Goal: Task Accomplishment & Management: Use online tool/utility

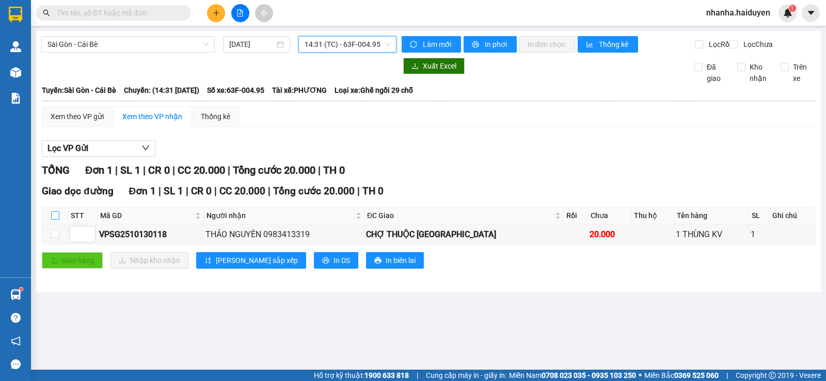
click at [56, 220] on input "checkbox" at bounding box center [55, 216] width 8 height 8
checkbox input "true"
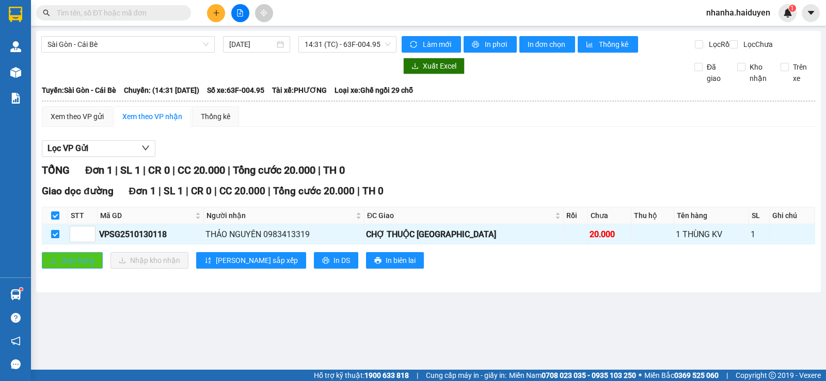
click at [57, 264] on icon "upload" at bounding box center [53, 260] width 7 height 7
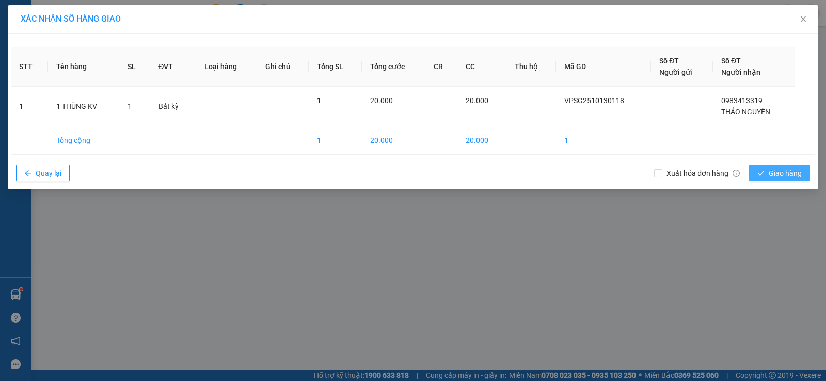
click at [778, 170] on span "Giao hàng" at bounding box center [785, 173] width 33 height 11
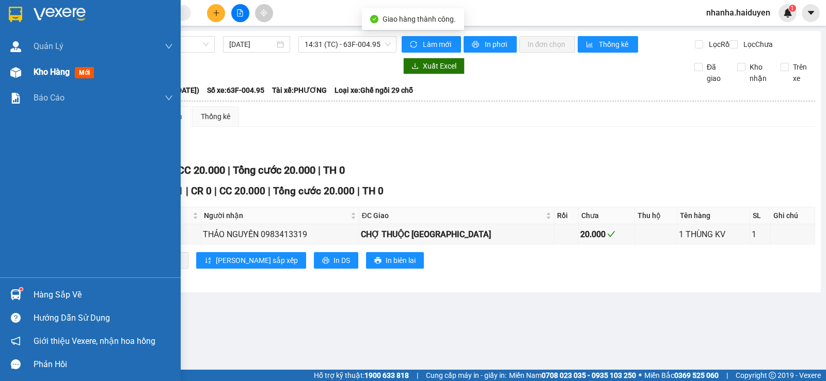
drag, startPoint x: 22, startPoint y: 78, endPoint x: 27, endPoint y: 84, distance: 7.7
click at [22, 78] on div at bounding box center [16, 72] width 18 height 18
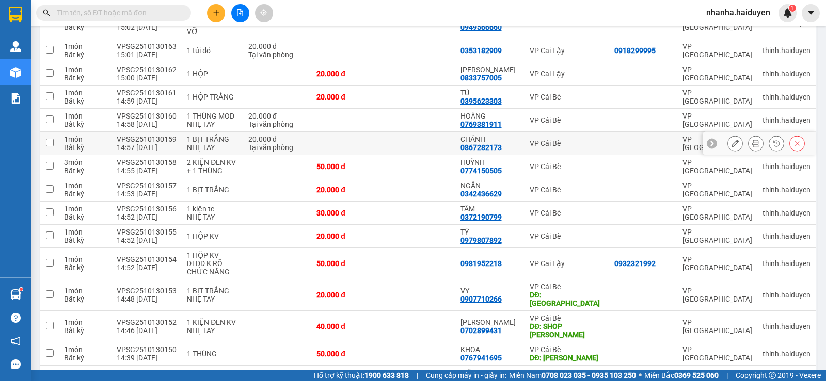
scroll to position [419, 0]
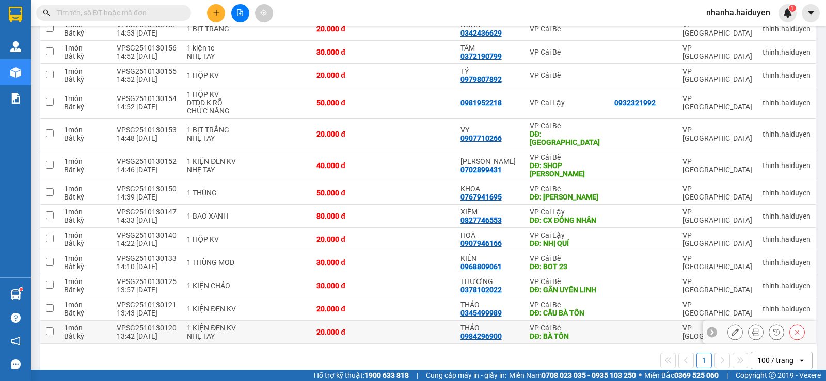
click at [422, 321] on td at bounding box center [419, 332] width 72 height 23
checkbox input "true"
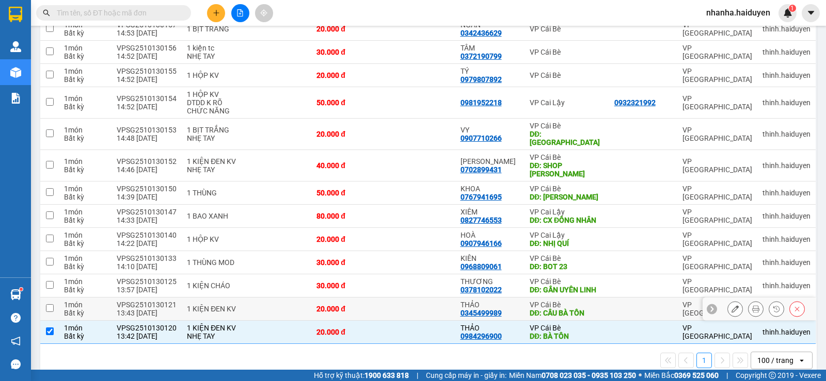
click at [422, 298] on td at bounding box center [419, 309] width 72 height 23
checkbox input "true"
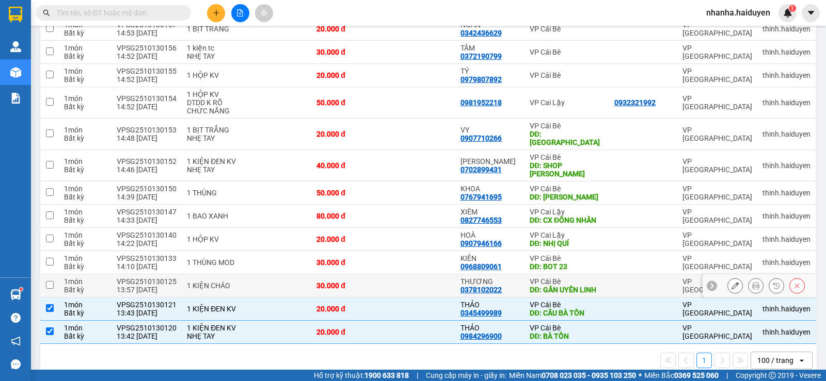
click at [429, 275] on td at bounding box center [419, 286] width 72 height 23
checkbox input "true"
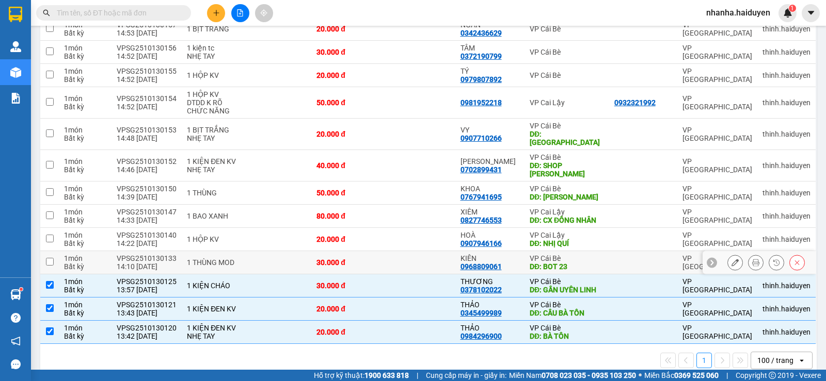
click at [430, 251] on td at bounding box center [419, 262] width 72 height 23
checkbox input "true"
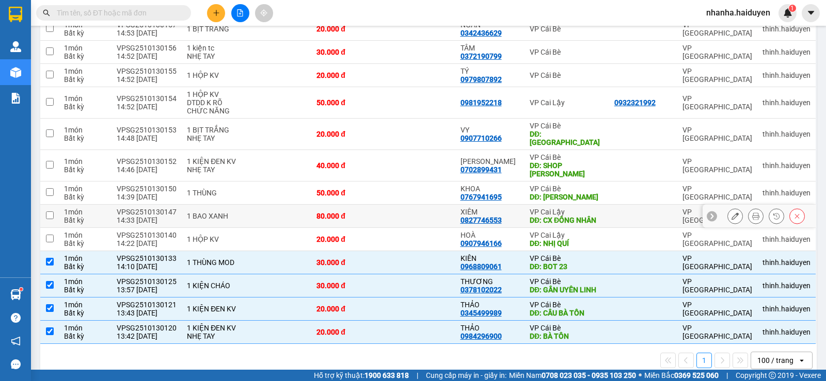
click at [414, 205] on td at bounding box center [419, 216] width 72 height 23
checkbox input "true"
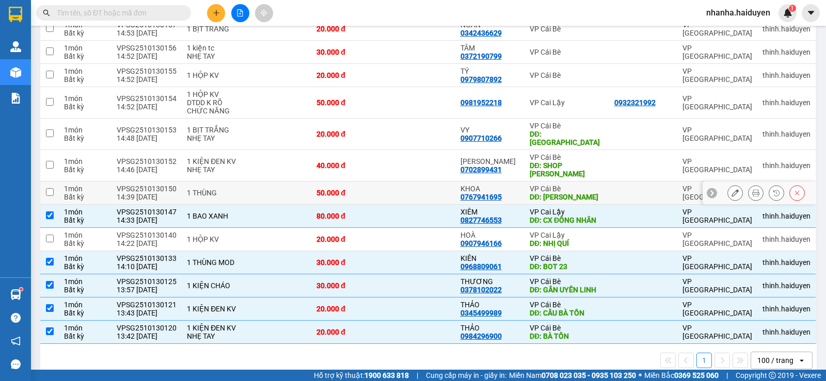
click at [411, 182] on td at bounding box center [419, 193] width 72 height 23
checkbox input "true"
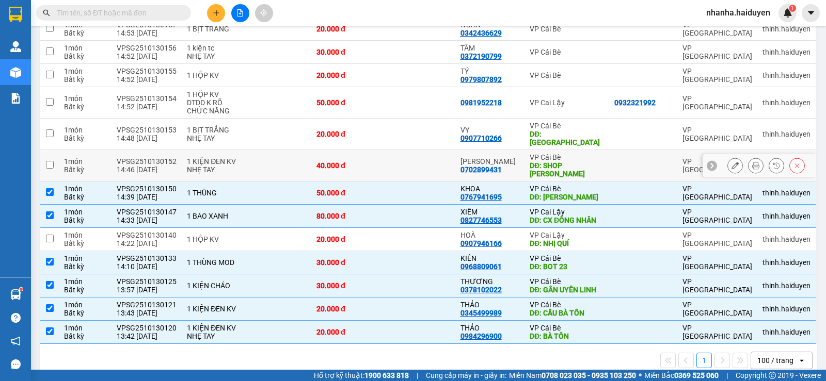
click at [409, 150] on td at bounding box center [419, 165] width 72 height 31
checkbox input "true"
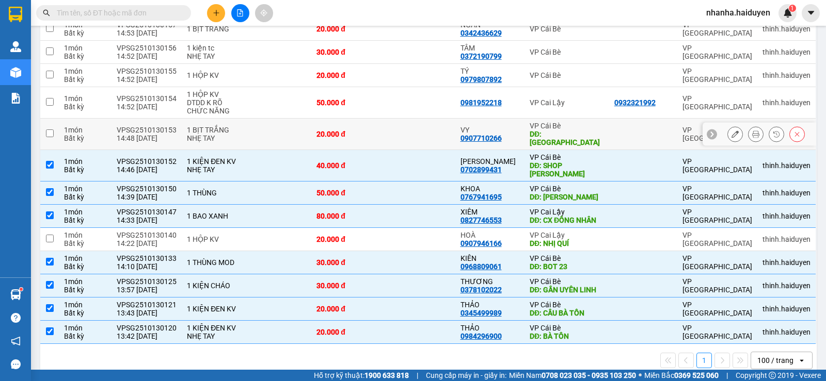
click at [404, 124] on td at bounding box center [419, 134] width 72 height 31
checkbox input "true"
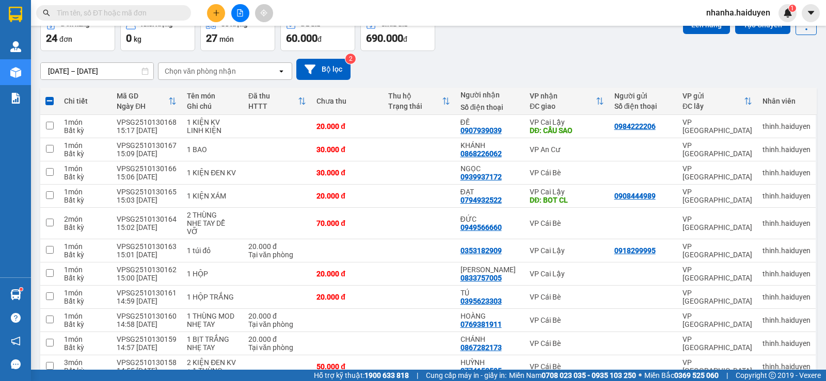
scroll to position [0, 0]
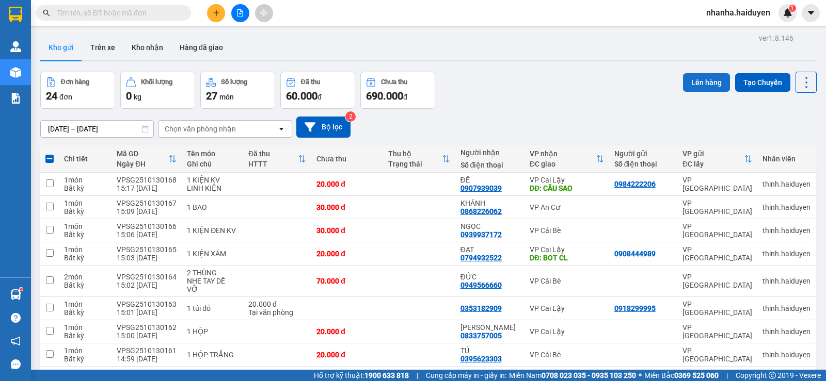
click at [684, 82] on button "Lên hàng" at bounding box center [706, 82] width 47 height 19
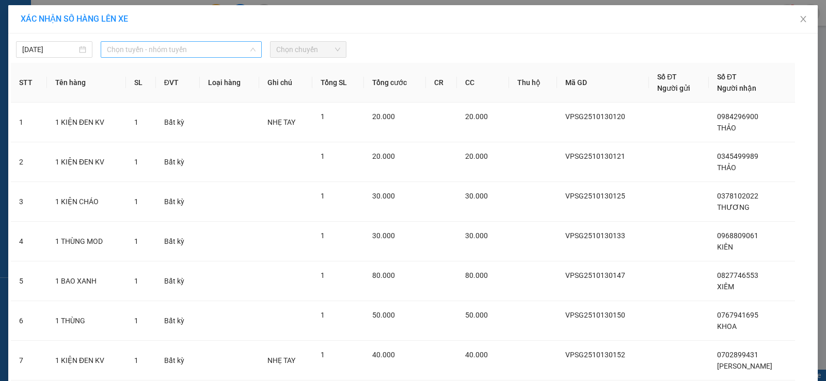
click at [182, 48] on span "Chọn tuyến - nhóm tuyến" at bounding box center [181, 49] width 149 height 15
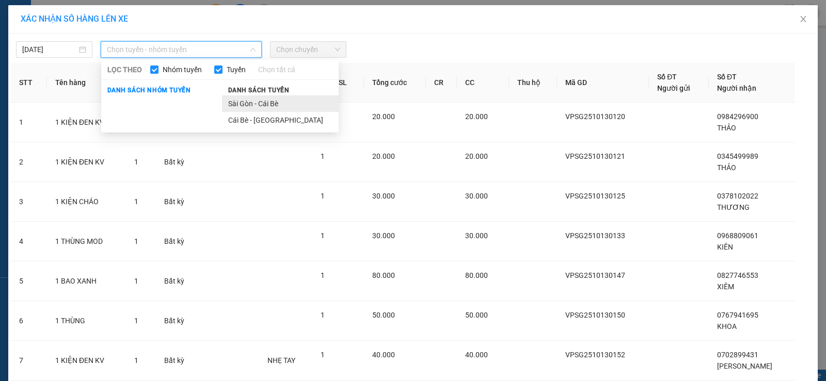
click at [248, 105] on li "Sài Gòn - Cái Bè" at bounding box center [280, 103] width 117 height 17
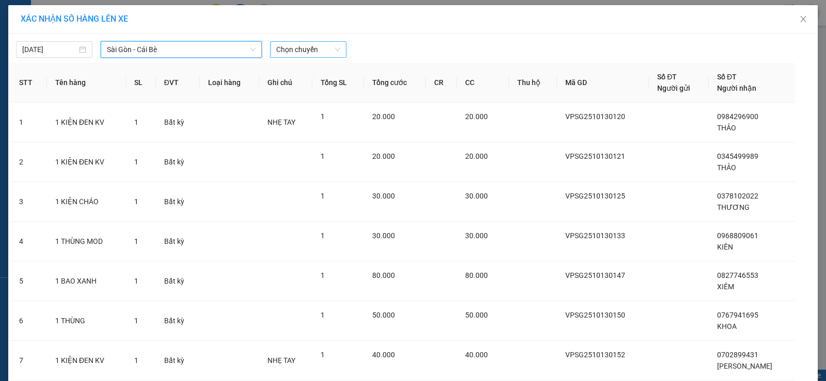
click at [286, 42] on span "Chọn chuyến" at bounding box center [308, 49] width 64 height 15
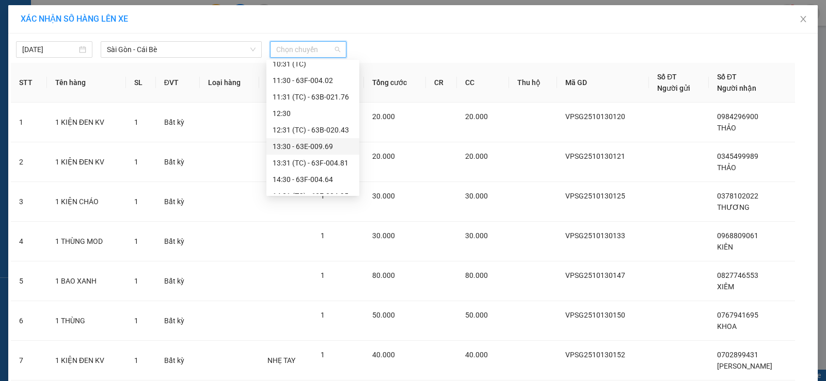
scroll to position [258, 0]
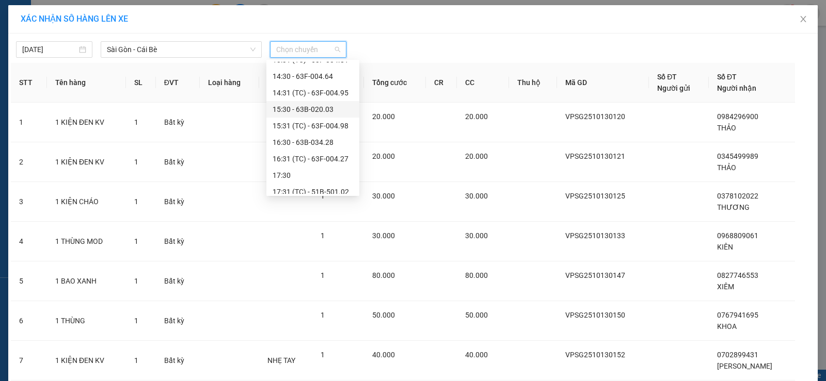
click at [330, 104] on div "15:30 - 63B-020.03" at bounding box center [313, 109] width 81 height 11
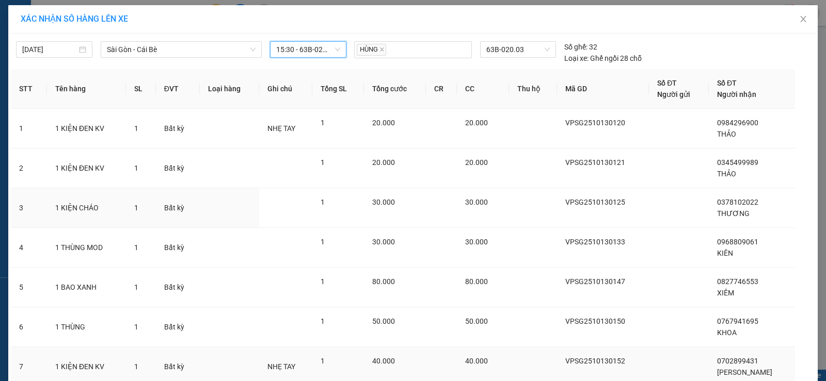
scroll to position [121, 0]
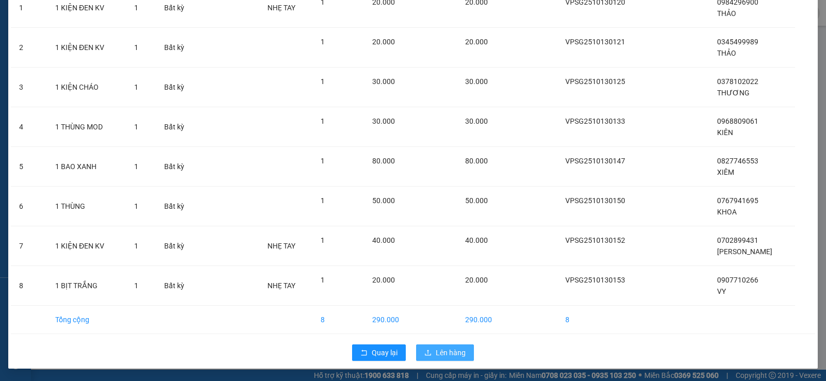
click at [436, 355] on span "Lên hàng" at bounding box center [451, 352] width 30 height 11
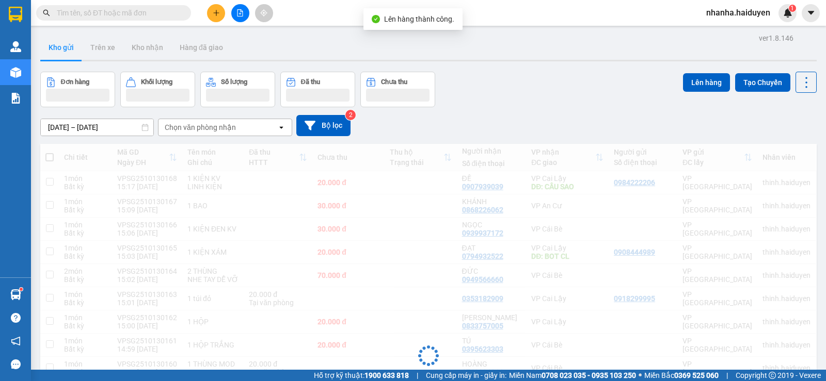
scroll to position [225, 0]
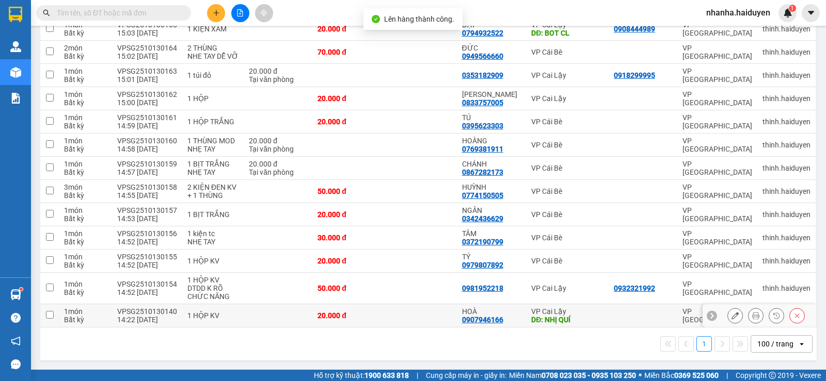
click at [398, 317] on td at bounding box center [421, 316] width 72 height 23
checkbox input "true"
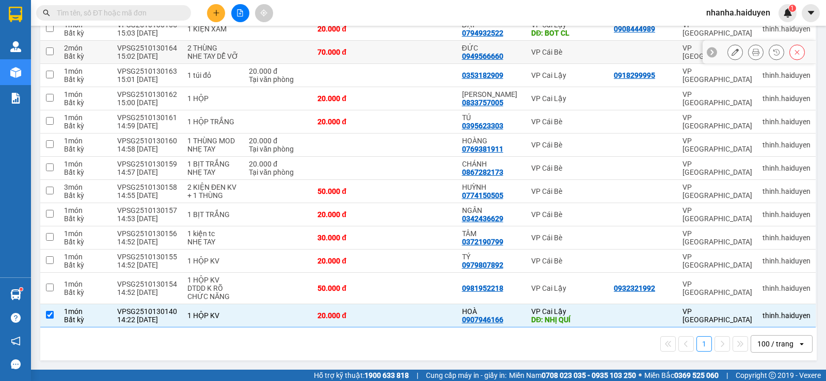
scroll to position [0, 0]
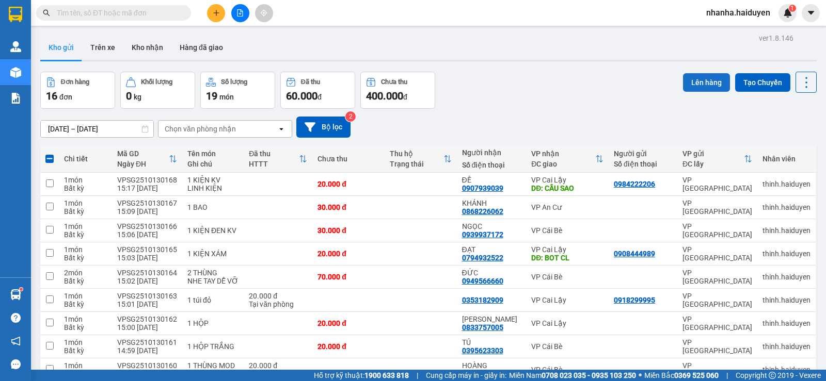
click at [683, 84] on button "Lên hàng" at bounding box center [706, 82] width 47 height 19
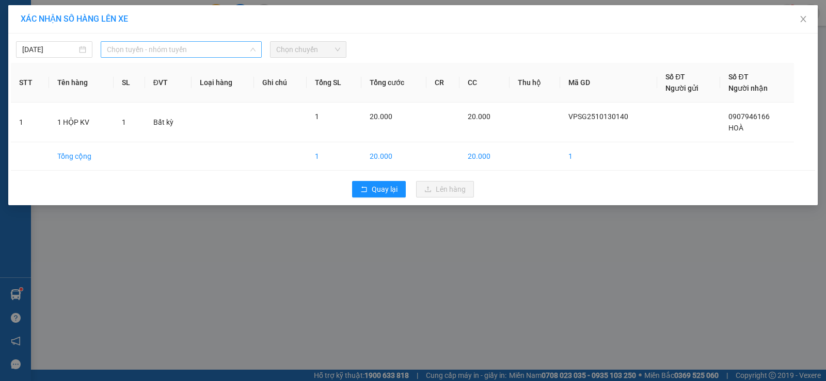
click at [227, 51] on span "Chọn tuyến - nhóm tuyến" at bounding box center [181, 49] width 149 height 15
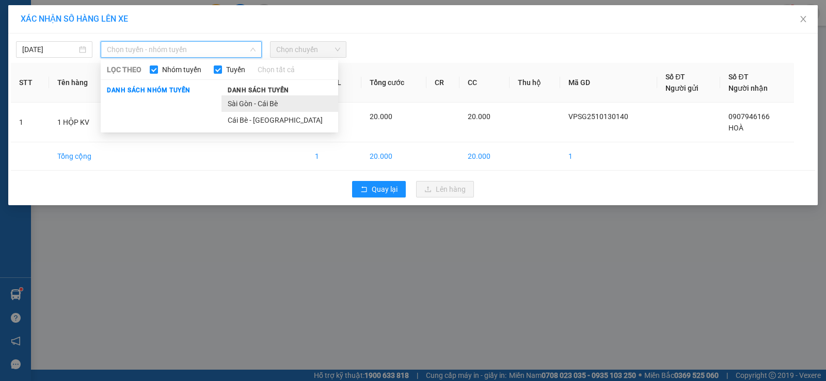
click at [259, 97] on li "Sài Gòn - Cái Bè" at bounding box center [279, 103] width 117 height 17
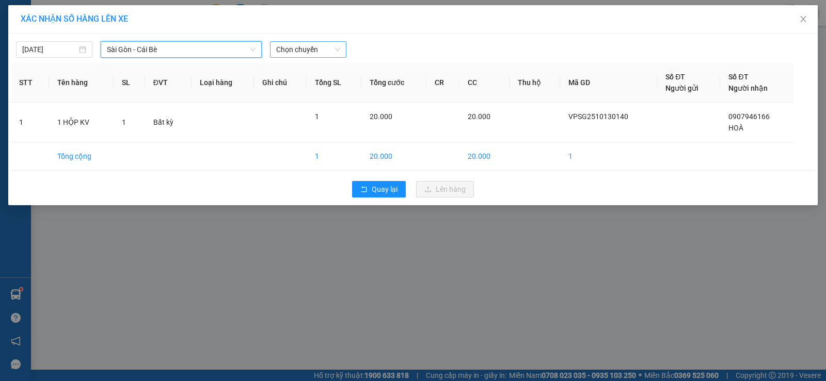
click at [309, 44] on span "Chọn chuyến" at bounding box center [308, 49] width 64 height 15
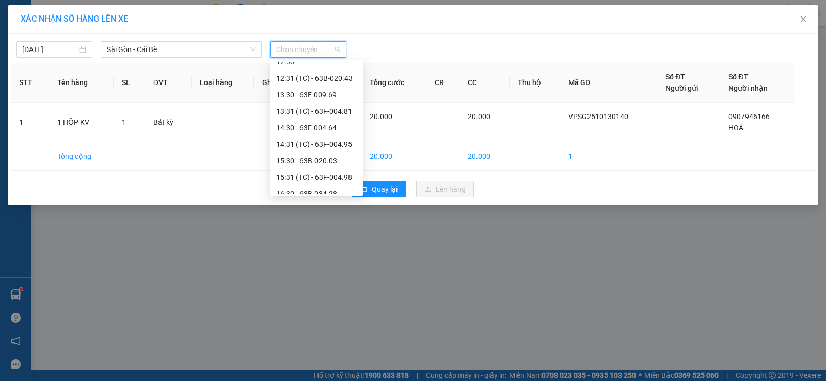
scroll to position [258, 0]
click at [329, 129] on div "15:31 (TC) - 63F-004.98" at bounding box center [316, 125] width 81 height 11
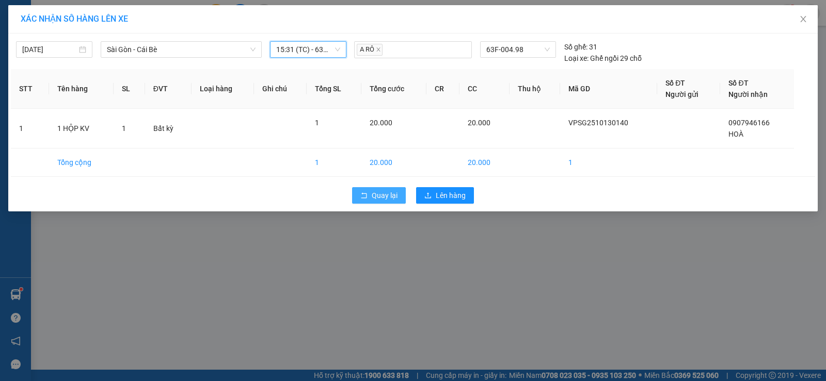
click at [381, 198] on span "Quay lại" at bounding box center [385, 195] width 26 height 11
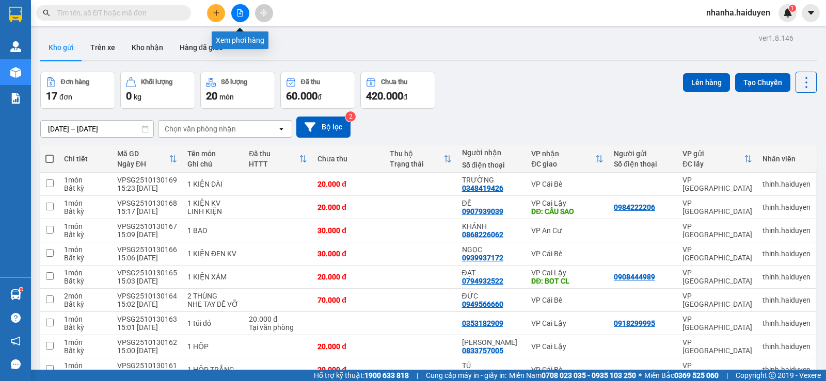
click at [233, 16] on button at bounding box center [240, 13] width 18 height 18
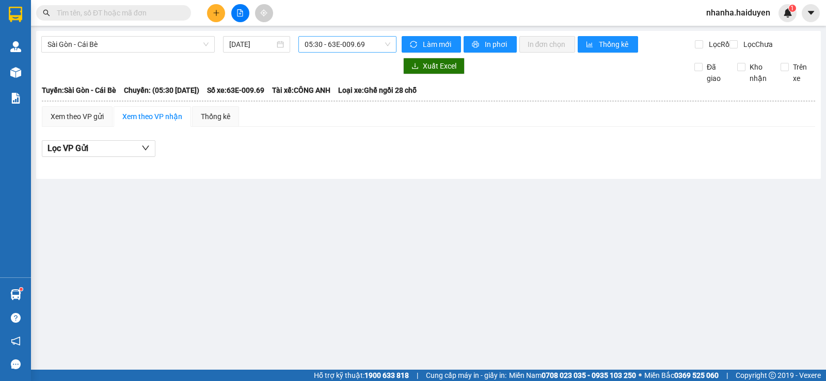
click at [341, 44] on span "05:30 - 63E-009.69" at bounding box center [347, 44] width 85 height 15
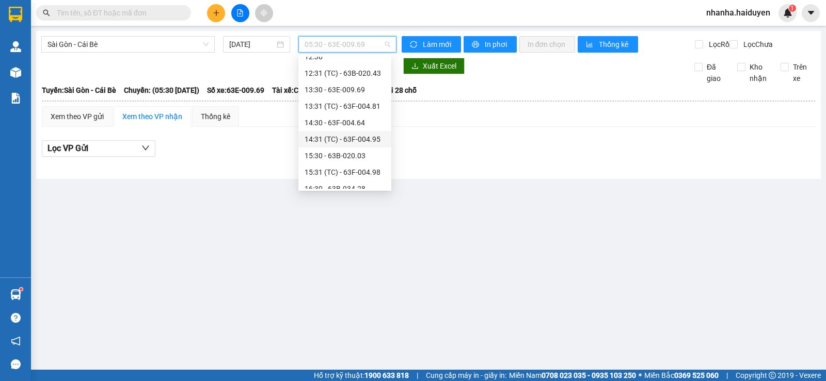
scroll to position [258, 0]
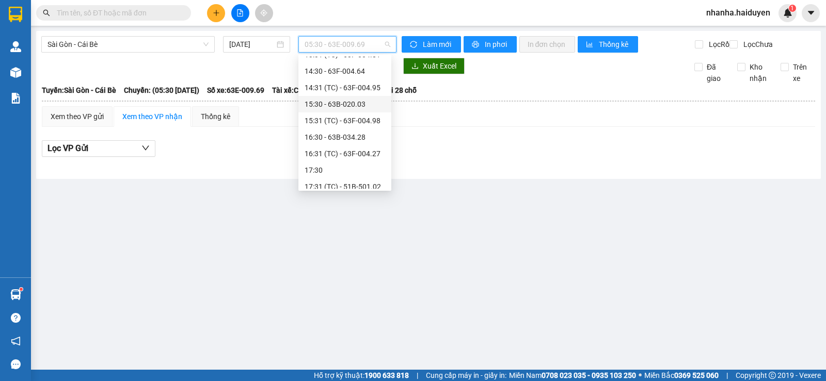
click at [366, 109] on div "15:30 - 63B-020.03" at bounding box center [345, 104] width 81 height 11
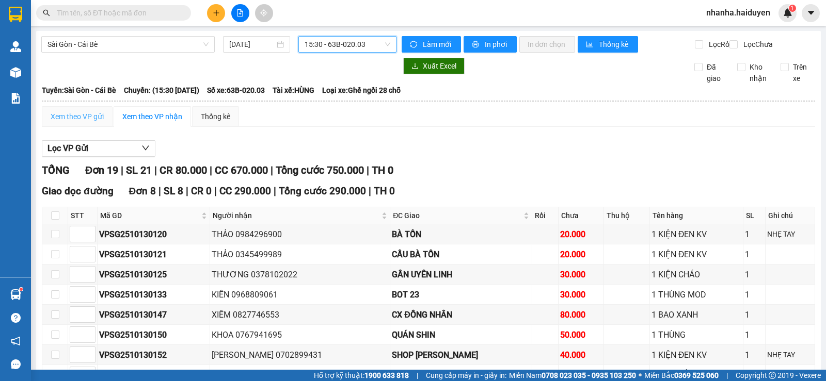
click at [78, 127] on div "Xem theo VP gửi" at bounding box center [77, 116] width 71 height 21
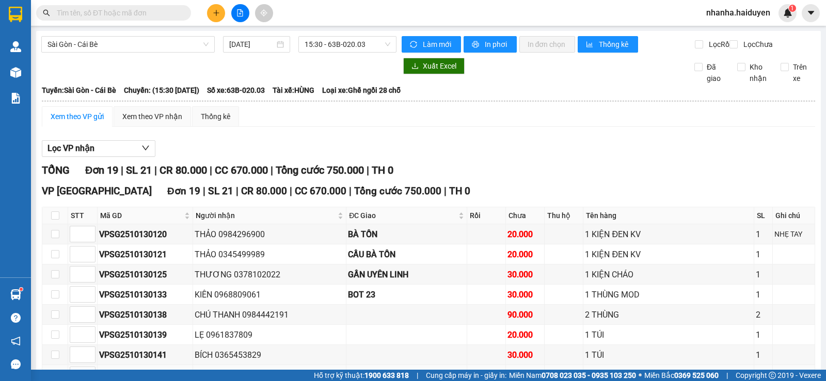
scroll to position [206, 0]
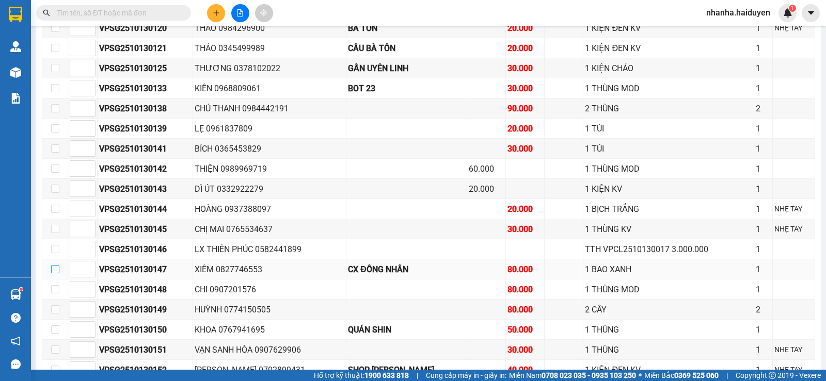
click at [53, 274] on input "checkbox" at bounding box center [55, 269] width 8 height 8
checkbox input "true"
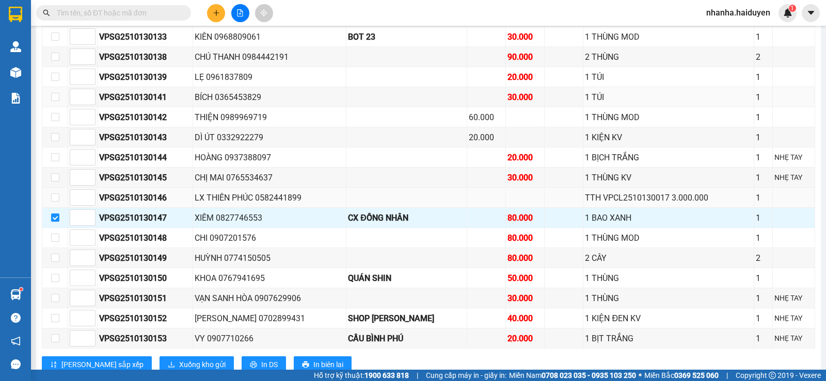
scroll to position [299, 0]
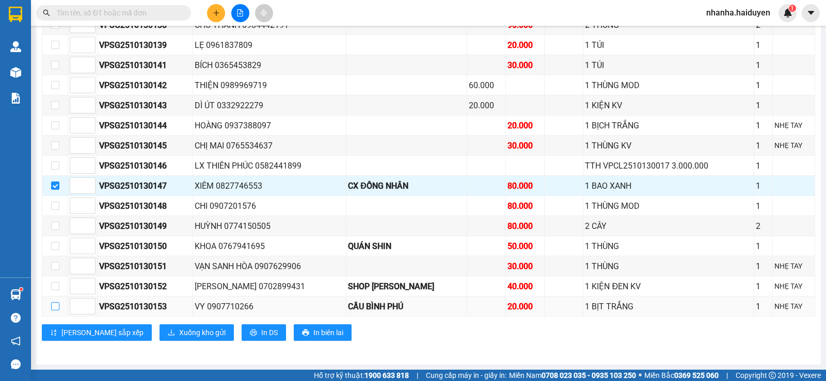
click at [54, 306] on input "checkbox" at bounding box center [55, 306] width 8 height 8
checkbox input "true"
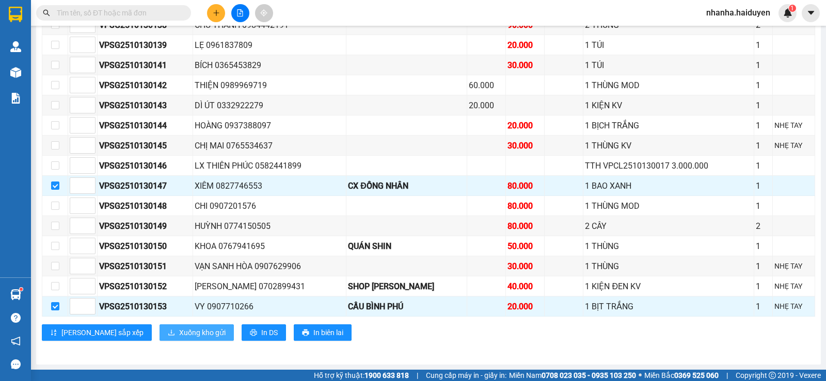
click at [179, 328] on span "Xuống kho gửi" at bounding box center [202, 332] width 46 height 11
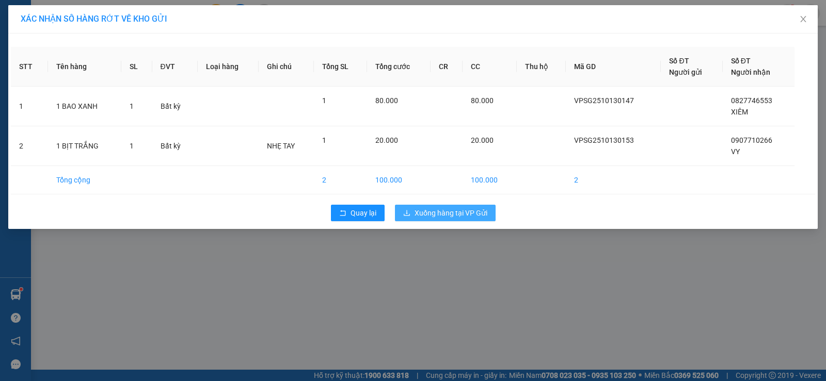
click at [451, 210] on span "Xuống hàng tại VP Gửi" at bounding box center [450, 212] width 73 height 11
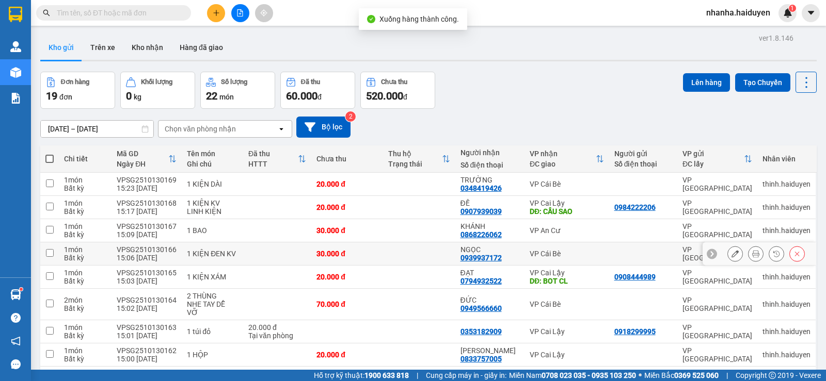
scroll to position [295, 0]
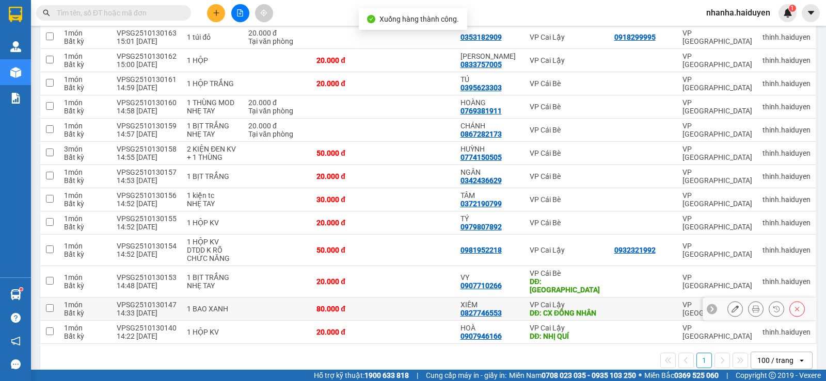
click at [408, 298] on td at bounding box center [419, 309] width 72 height 23
checkbox input "true"
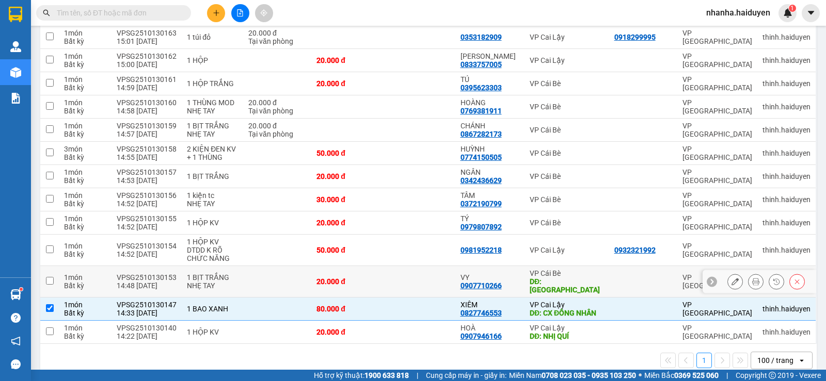
click at [412, 266] on td at bounding box center [419, 281] width 72 height 31
checkbox input "true"
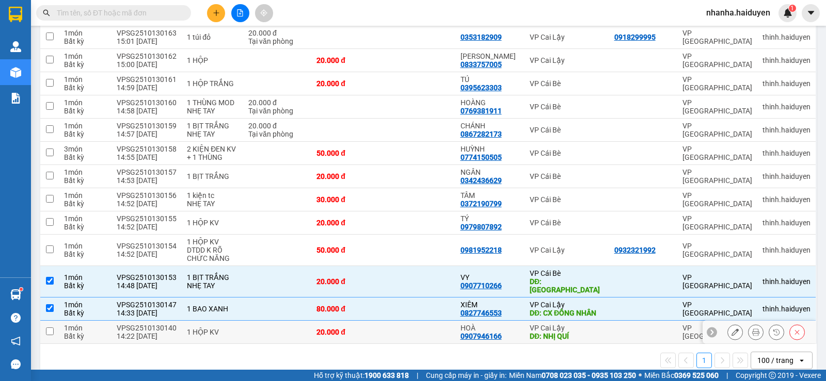
click at [395, 321] on td at bounding box center [419, 332] width 72 height 23
checkbox input "true"
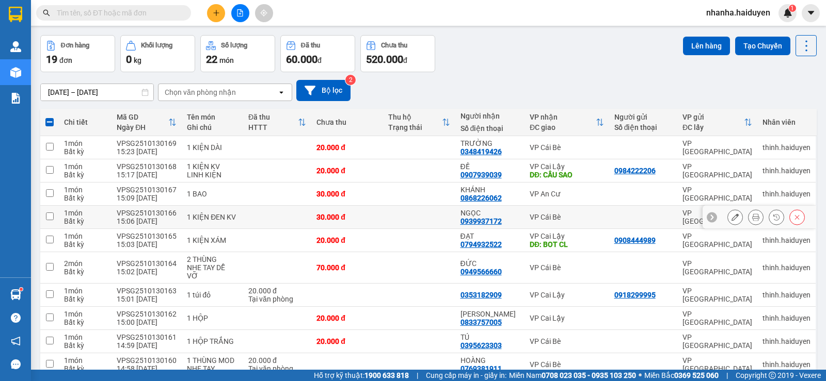
scroll to position [0, 0]
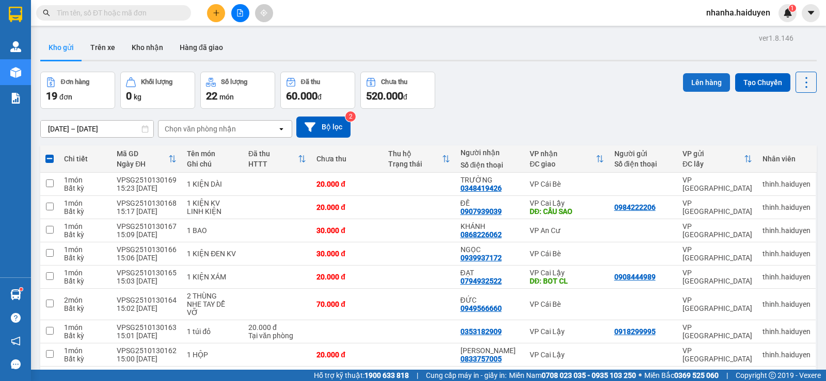
click at [685, 82] on button "Lên hàng" at bounding box center [706, 82] width 47 height 19
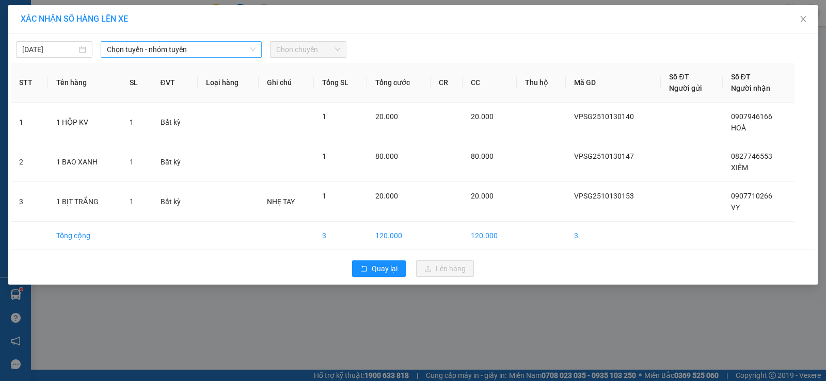
click at [201, 44] on span "Chọn tuyến - nhóm tuyến" at bounding box center [181, 49] width 149 height 15
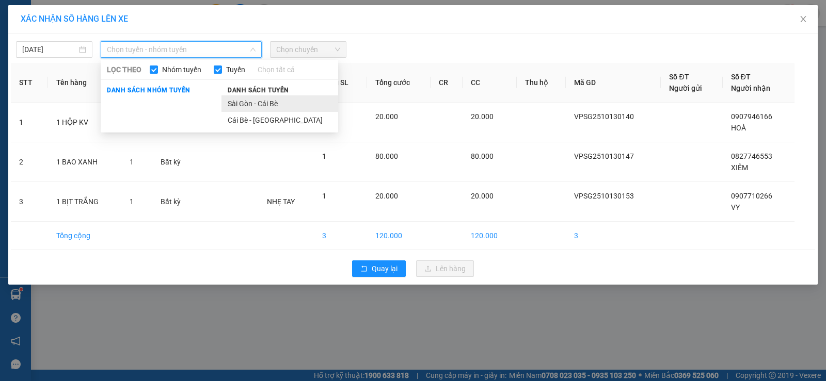
click at [271, 101] on li "Sài Gòn - Cái Bè" at bounding box center [279, 103] width 117 height 17
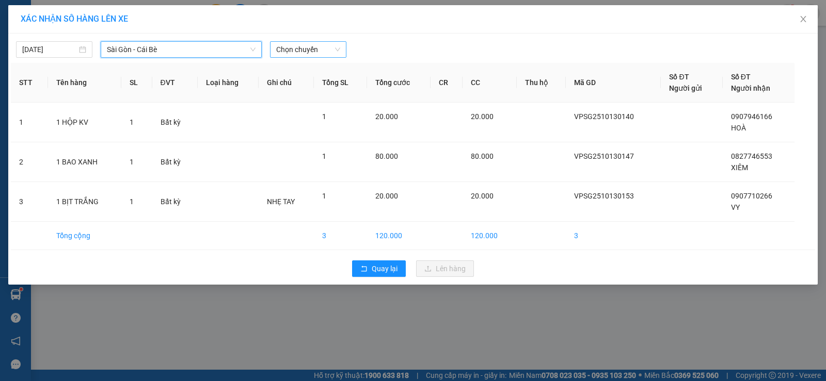
click at [291, 52] on span "Chọn chuyến" at bounding box center [308, 49] width 64 height 15
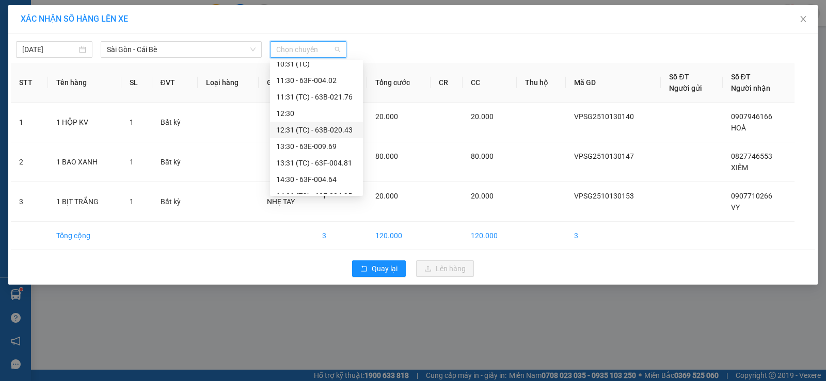
scroll to position [206, 0]
click at [330, 177] on div "15:31 (TC) - 63F-004.98" at bounding box center [316, 177] width 81 height 11
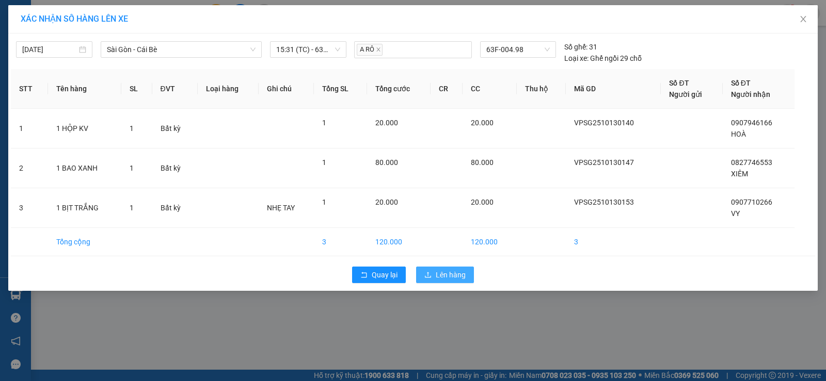
click at [428, 271] on icon "upload" at bounding box center [427, 274] width 7 height 7
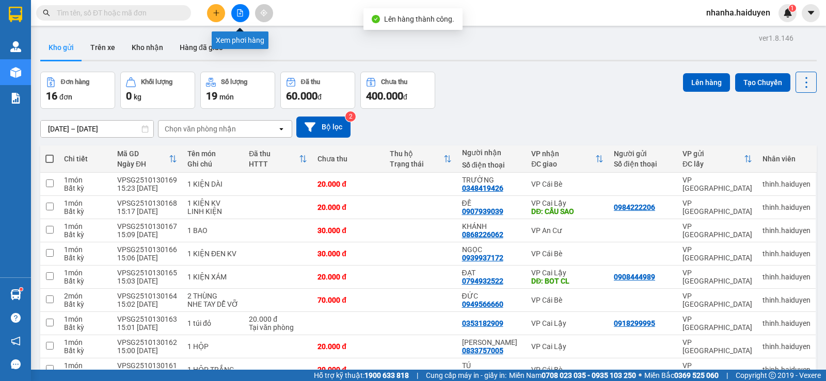
click at [241, 15] on icon "file-add" at bounding box center [239, 12] width 7 height 7
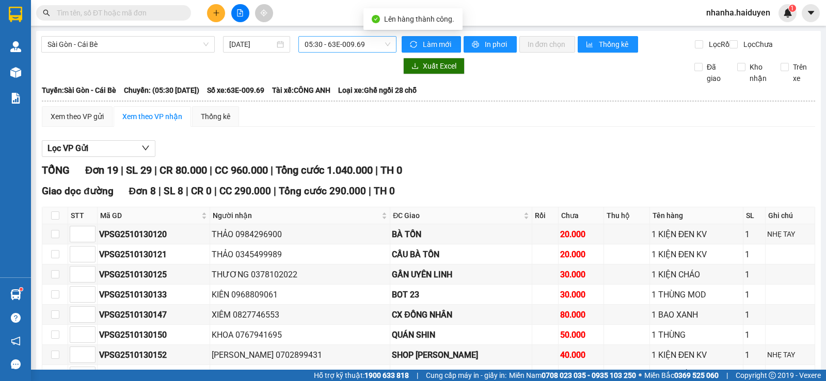
click at [323, 44] on span "05:30 - 63E-009.69" at bounding box center [347, 44] width 85 height 15
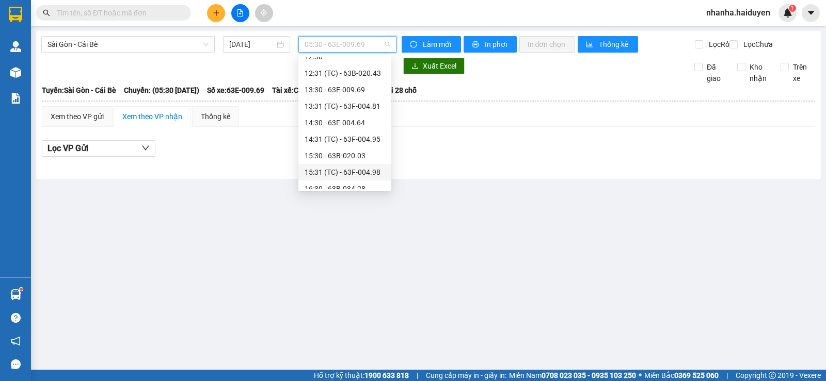
scroll to position [258, 0]
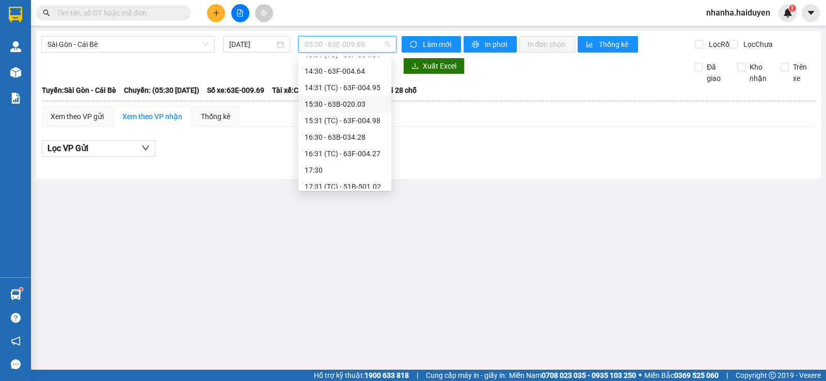
click at [355, 100] on div "15:30 - 63B-020.03" at bounding box center [345, 104] width 81 height 11
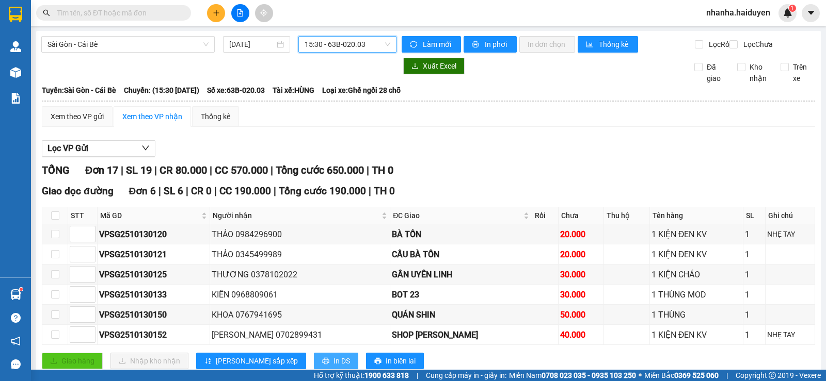
click at [333, 366] on span "In DS" at bounding box center [341, 361] width 17 height 11
click at [324, 47] on span "15:30 - 63B-020.03" at bounding box center [347, 44] width 85 height 15
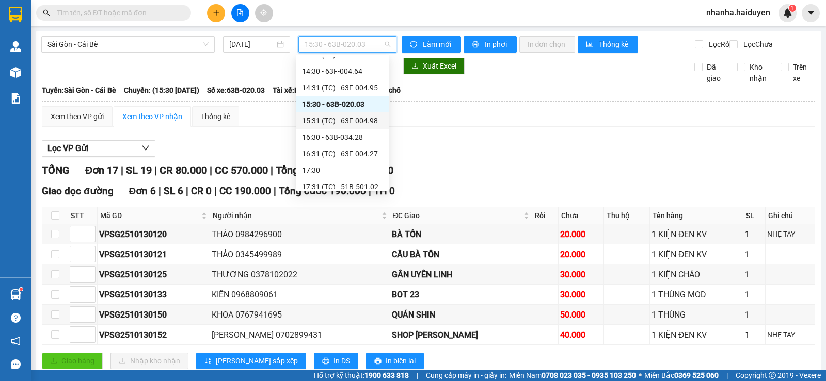
click at [346, 120] on div "15:31 (TC) - 63F-004.98" at bounding box center [342, 120] width 81 height 11
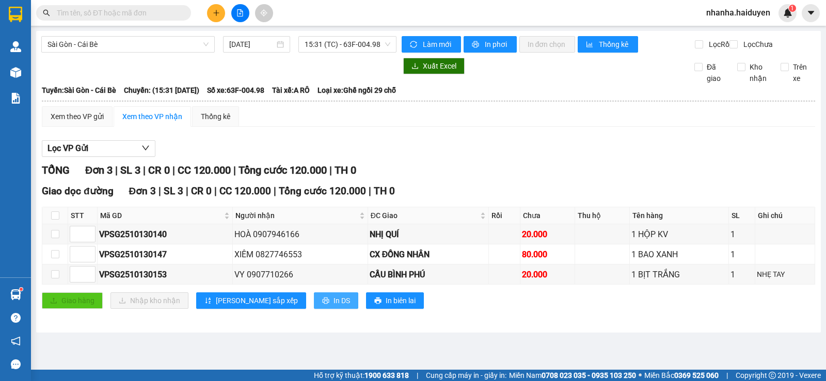
click at [333, 307] on span "In DS" at bounding box center [341, 300] width 17 height 11
click at [606, 322] on div "TỔNG Đơn 3 | SL 3 | CR 0 | CC 120.000 | Tổng cước 120.000 | TH 0 Giao dọc đường…" at bounding box center [428, 242] width 773 height 159
click at [52, 220] on input "checkbox" at bounding box center [55, 216] width 8 height 8
checkbox input "true"
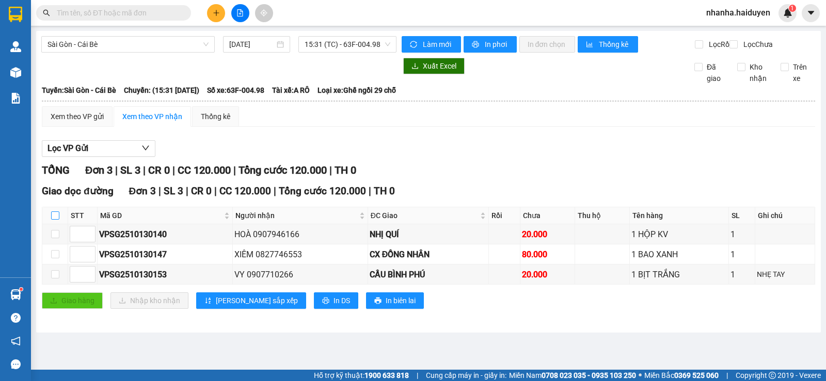
checkbox input "true"
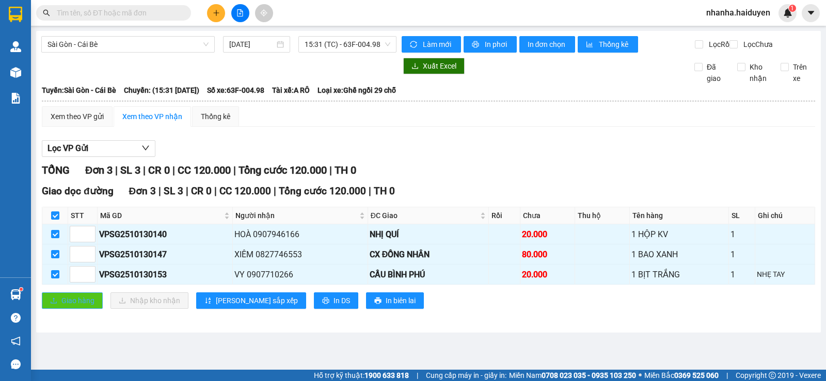
click at [59, 309] on button "Giao hàng" at bounding box center [72, 301] width 61 height 17
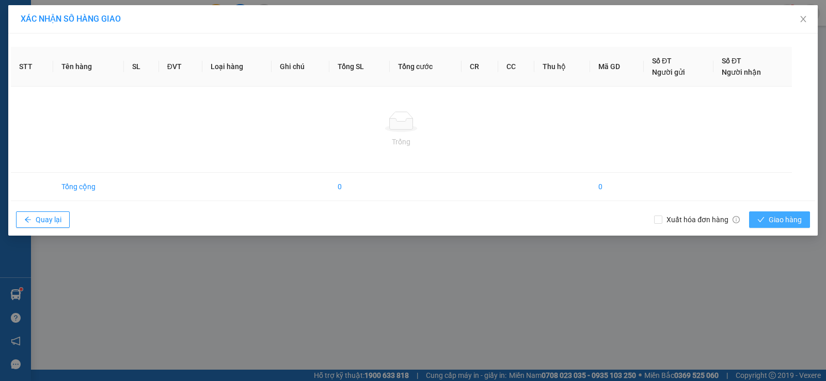
click at [772, 226] on button "Giao hàng" at bounding box center [779, 220] width 61 height 17
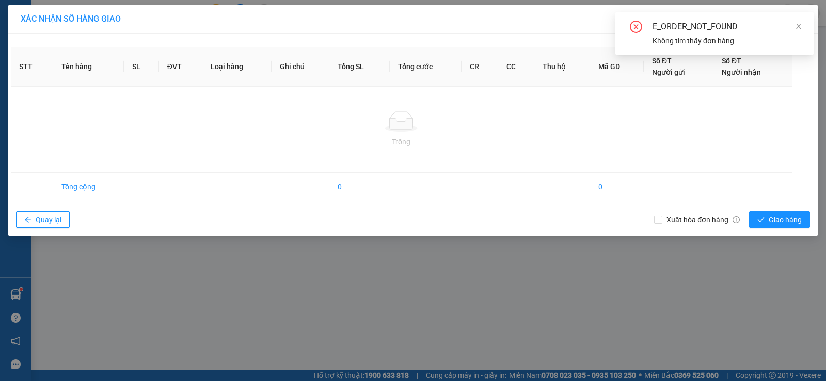
click at [572, 282] on div "XÁC NHẬN SỐ HÀNG GIAO STT Tên hàng SL ĐVT Loại hàng Ghi chú Tổng SL Tổng cước C…" at bounding box center [413, 190] width 826 height 381
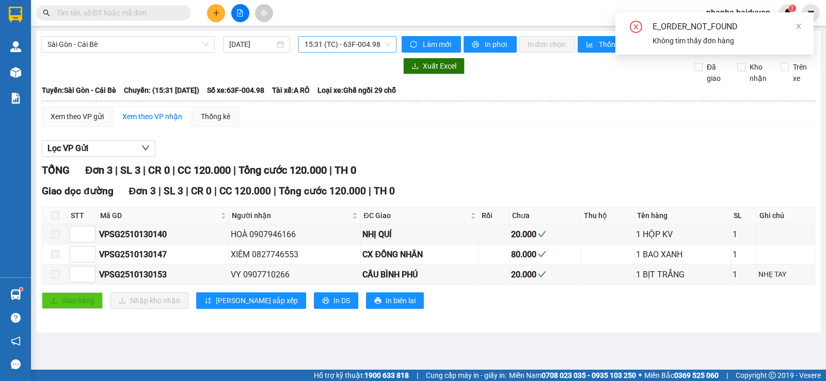
click at [329, 52] on span "15:31 (TC) - 63F-004.98" at bounding box center [347, 44] width 85 height 15
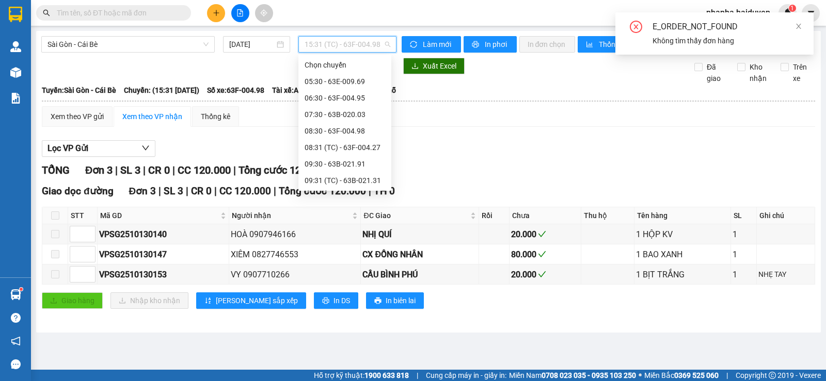
scroll to position [198, 0]
click at [359, 166] on div "15:30 - 63B-020.03" at bounding box center [345, 163] width 81 height 11
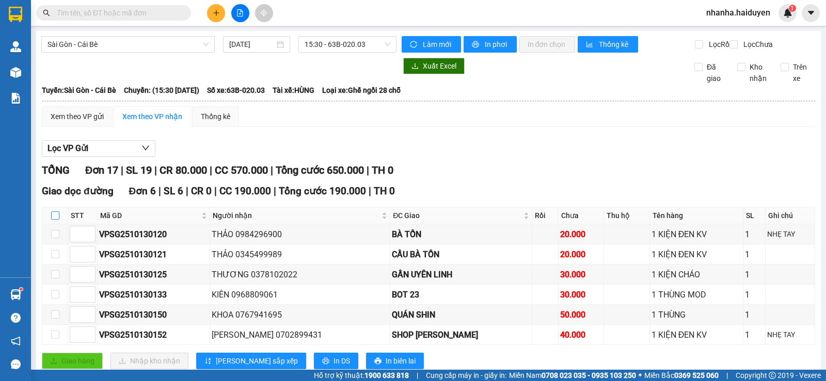
click at [55, 220] on input "checkbox" at bounding box center [55, 216] width 8 height 8
checkbox input "true"
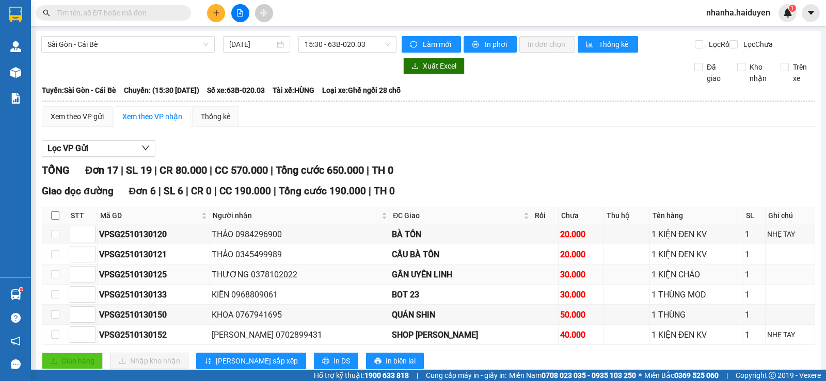
checkbox input "true"
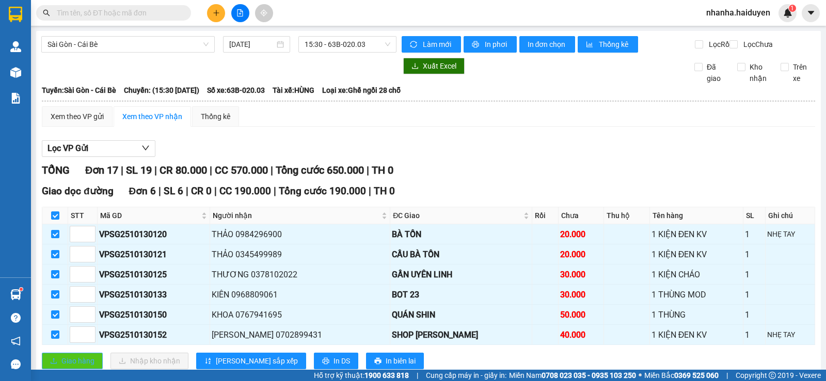
click at [71, 366] on span "Giao hàng" at bounding box center [77, 361] width 33 height 11
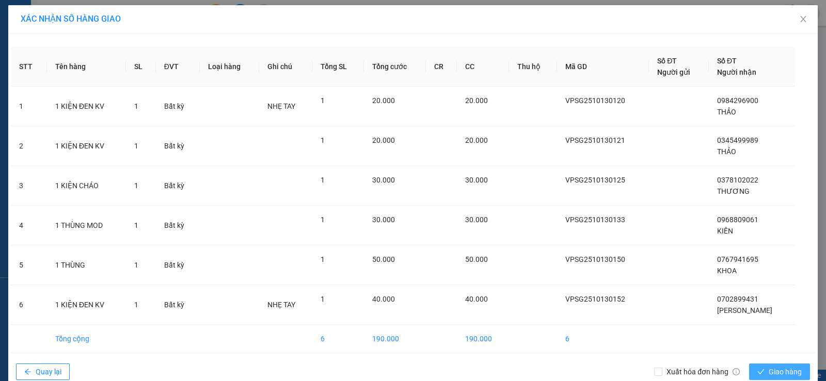
click at [749, 369] on button "Giao hàng" at bounding box center [779, 372] width 61 height 17
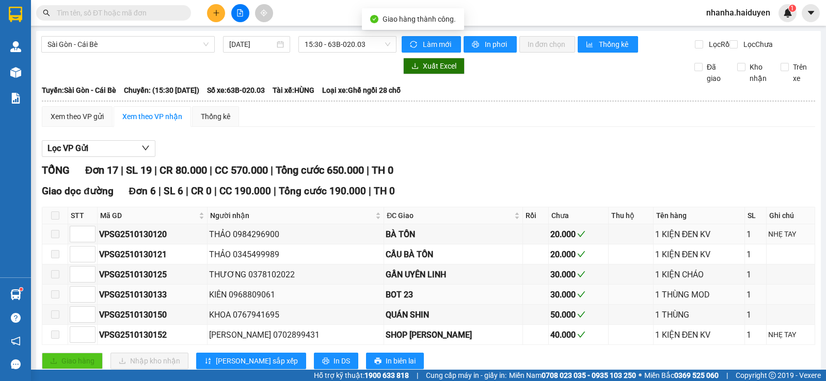
scroll to position [52, 0]
